Goal: Check status: Check status

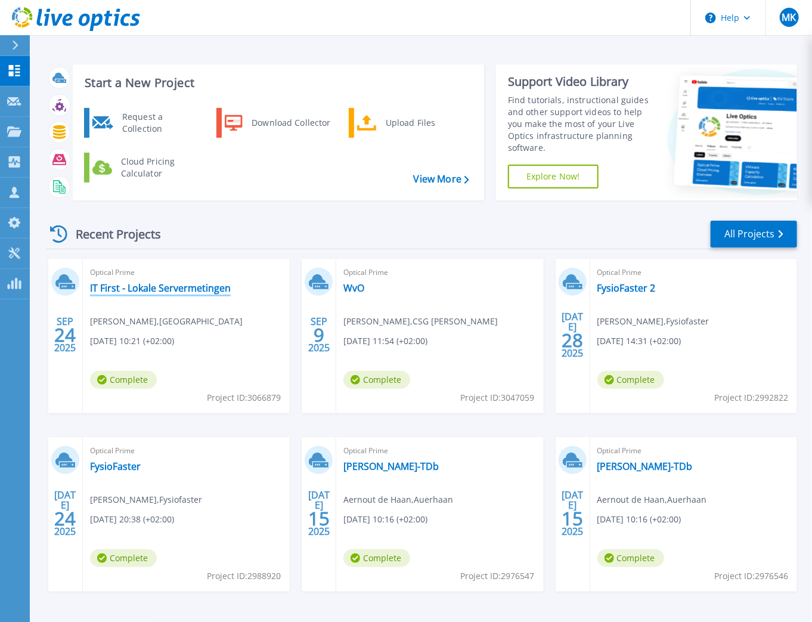
click at [151, 286] on link "IT First - Lokale Servermetingen" at bounding box center [160, 288] width 141 height 12
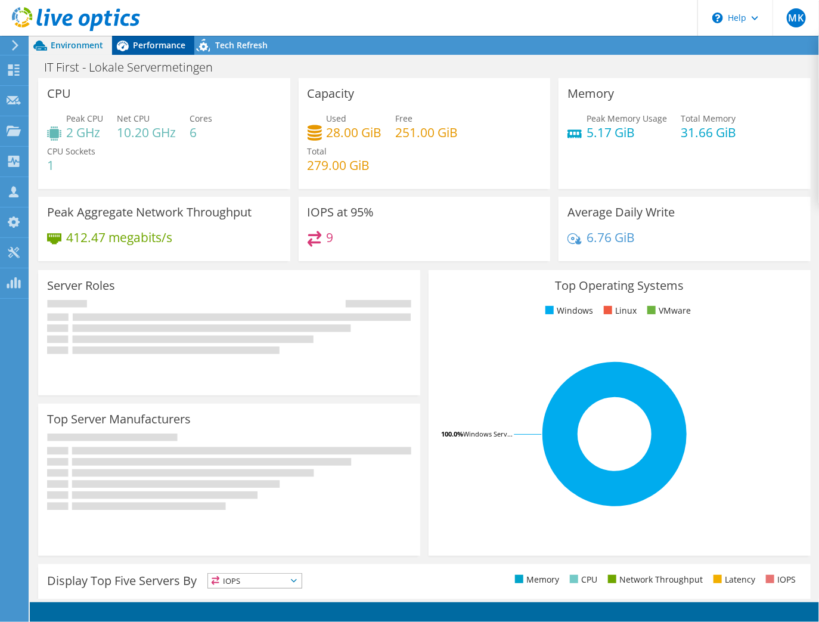
click at [155, 43] on span "Performance" at bounding box center [159, 44] width 52 height 11
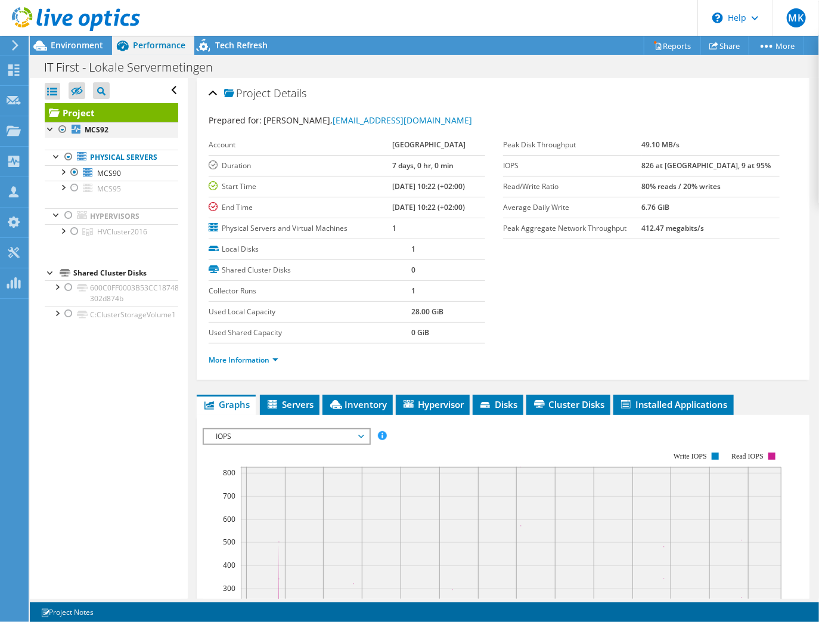
click at [61, 131] on div at bounding box center [63, 129] width 12 height 14
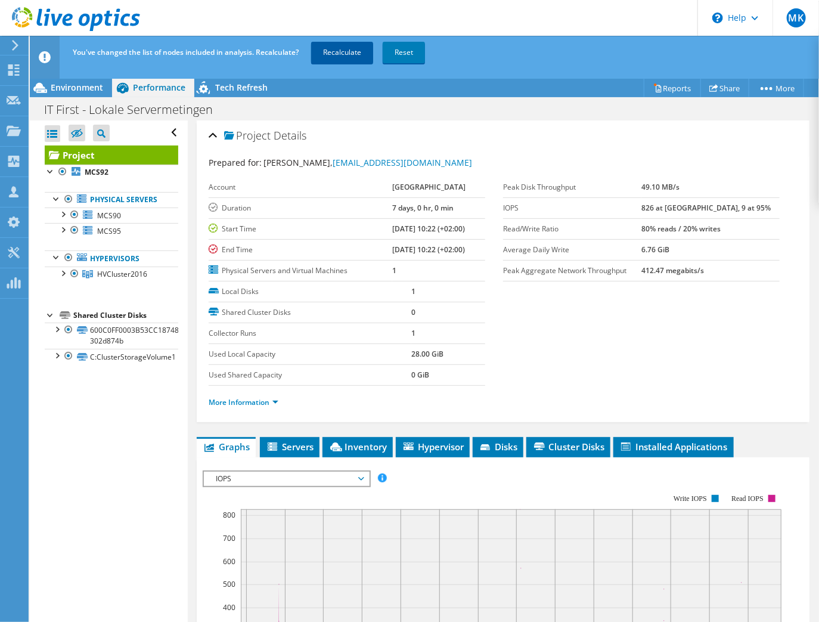
click at [350, 55] on link "Recalculate" at bounding box center [342, 52] width 62 height 21
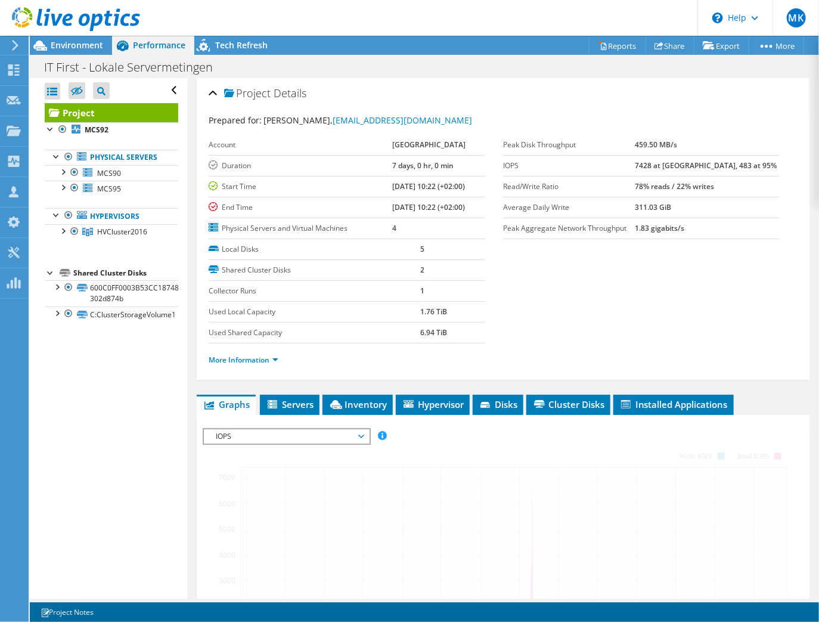
radio input "true"
radio input "false"
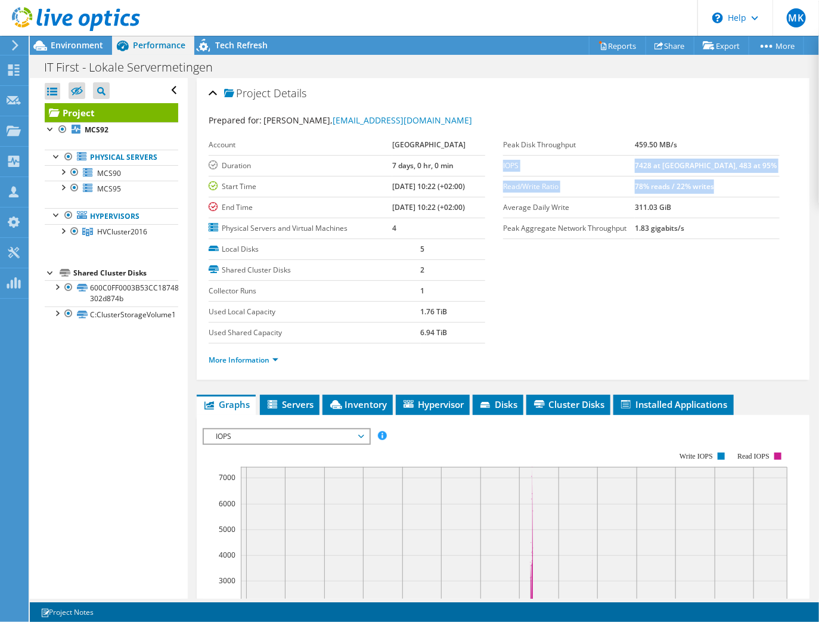
drag, startPoint x: 747, startPoint y: 184, endPoint x: 500, endPoint y: 156, distance: 248.3
click at [503, 156] on tbody "Peak Disk Throughput 459.50 MB/s IOPS 7428 at [GEOGRAPHIC_DATA], 483 at 95% Rea…" at bounding box center [641, 187] width 277 height 104
copy tbody "IOPS 7428 at [GEOGRAPHIC_DATA], 483 at 95% Read/Write Ratio 78% reads / 22% wri…"
click at [546, 293] on section "Prepared for: [PERSON_NAME], [EMAIL_ADDRESS][DOMAIN_NAME] Account [GEOGRAPHIC_D…" at bounding box center [503, 245] width 589 height 263
click at [280, 358] on li "More Information" at bounding box center [247, 359] width 77 height 13
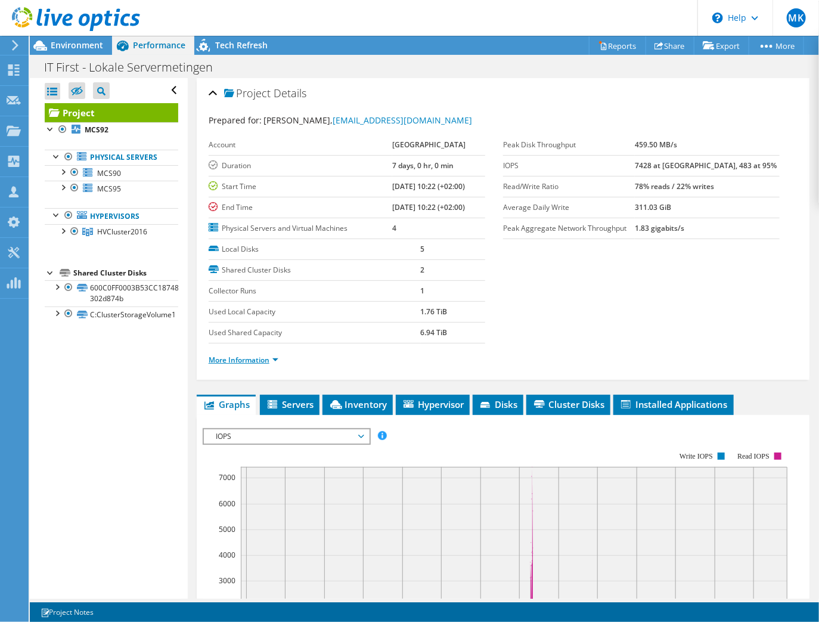
click at [274, 358] on link "More Information" at bounding box center [244, 360] width 70 height 10
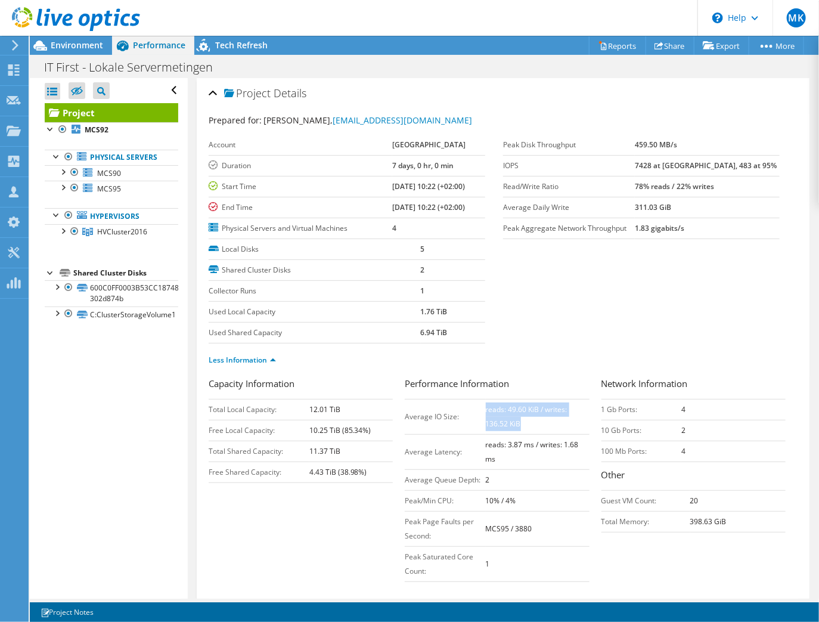
drag, startPoint x: 517, startPoint y: 424, endPoint x: 482, endPoint y: 408, distance: 39.5
click at [486, 408] on td "reads: 49.60 KiB / writes: 136.52 KiB" at bounding box center [538, 416] width 104 height 35
copy b "reads: 49.60 KiB / writes: 136.52 KiB"
